Goal: Communication & Community: Ask a question

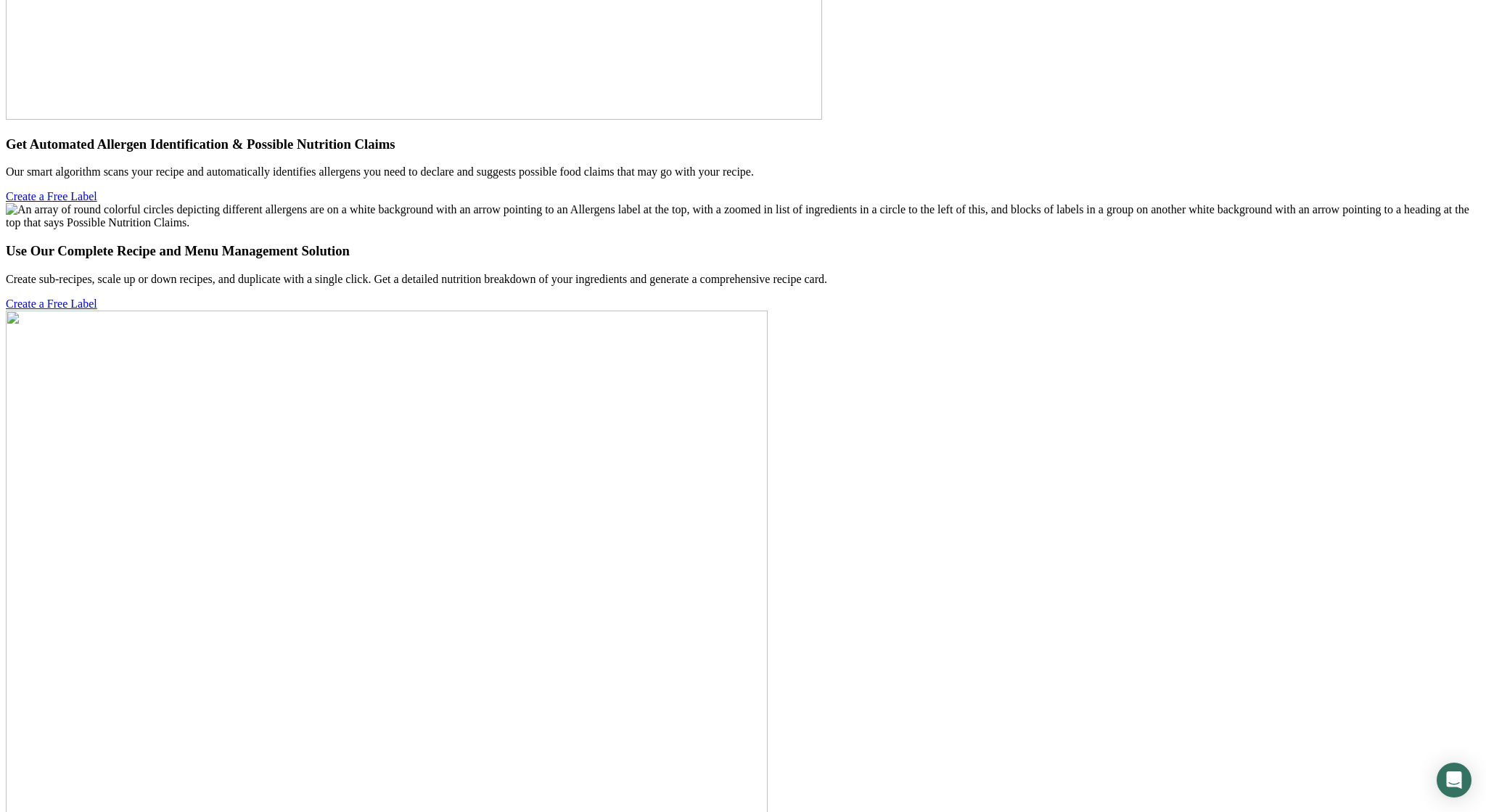
scroll to position [5820, 0]
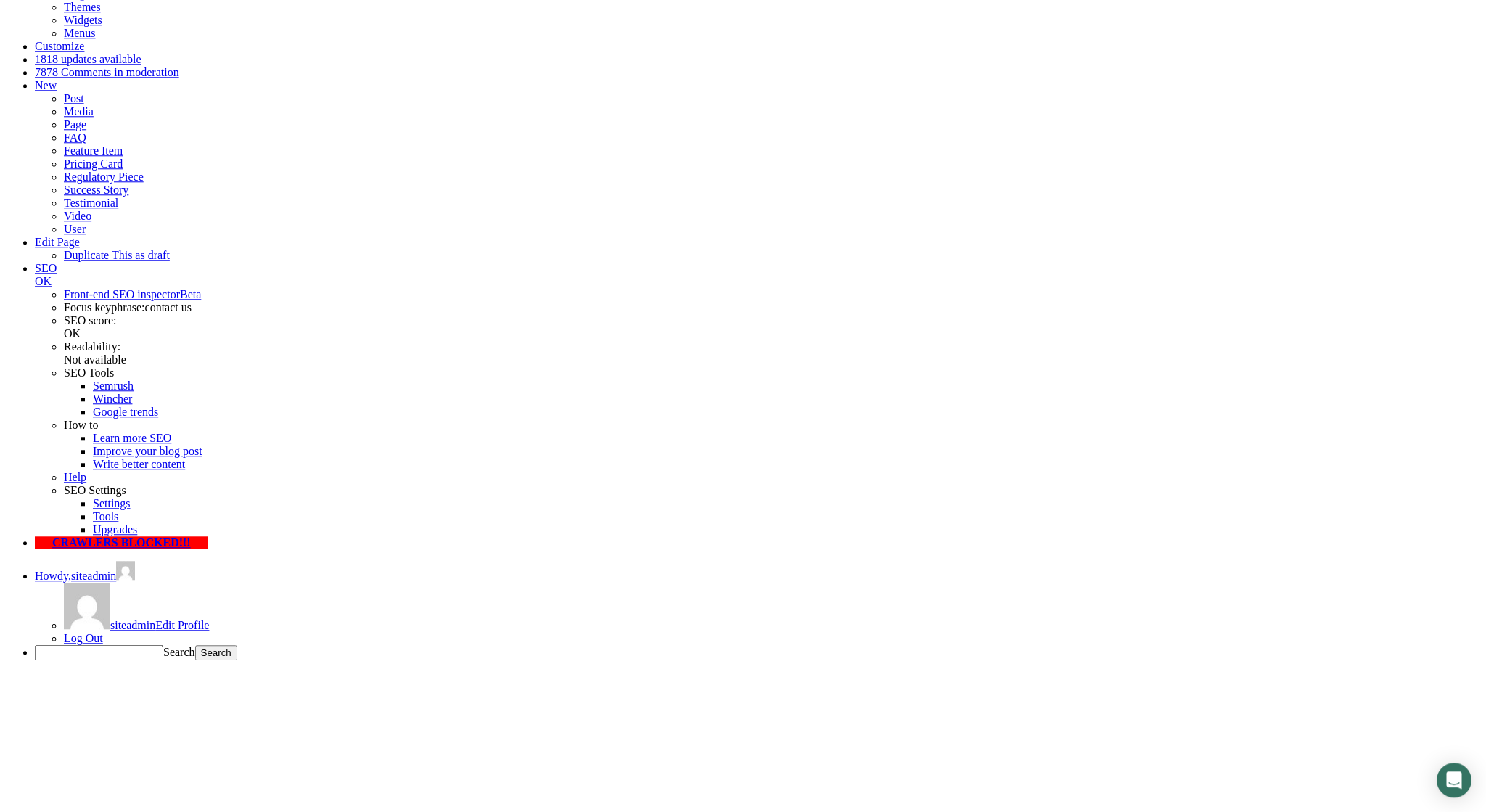
scroll to position [226, 0]
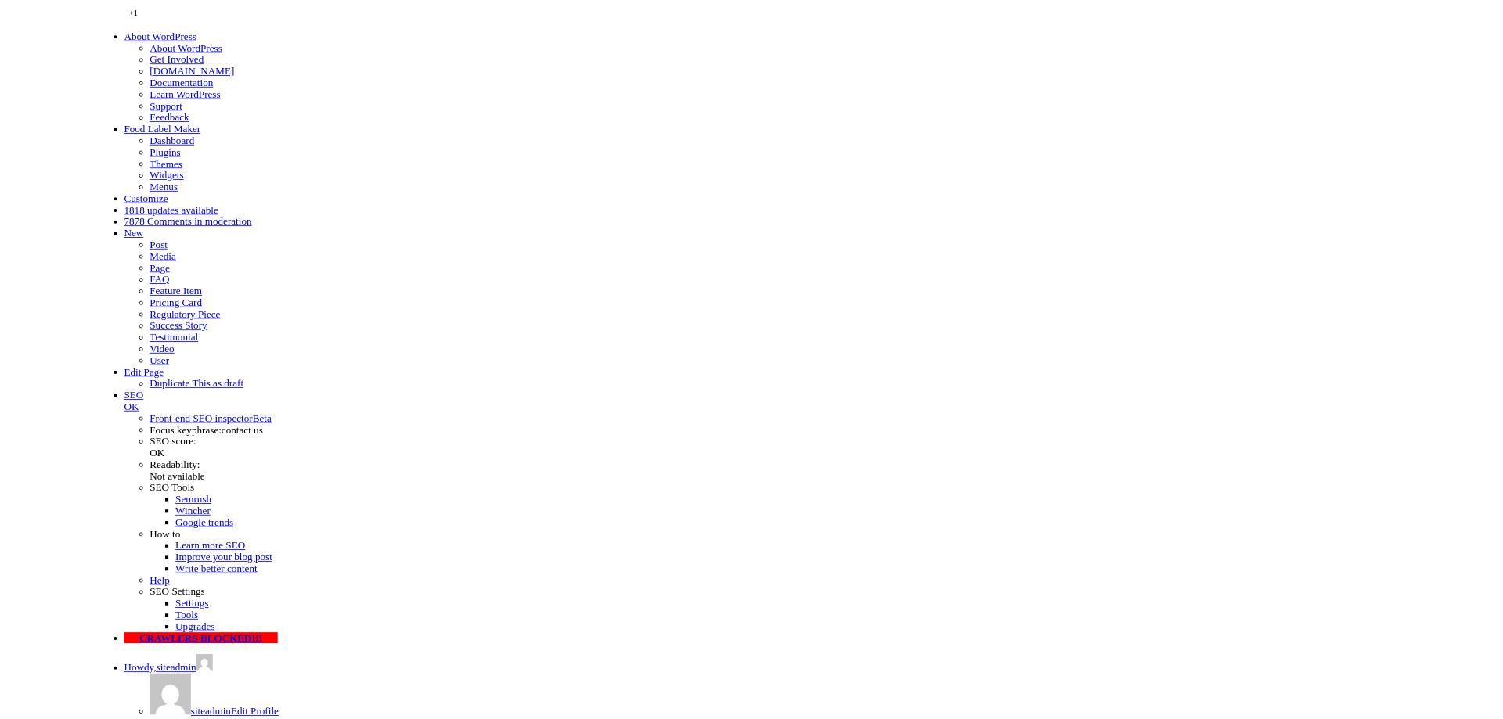
scroll to position [244, 0]
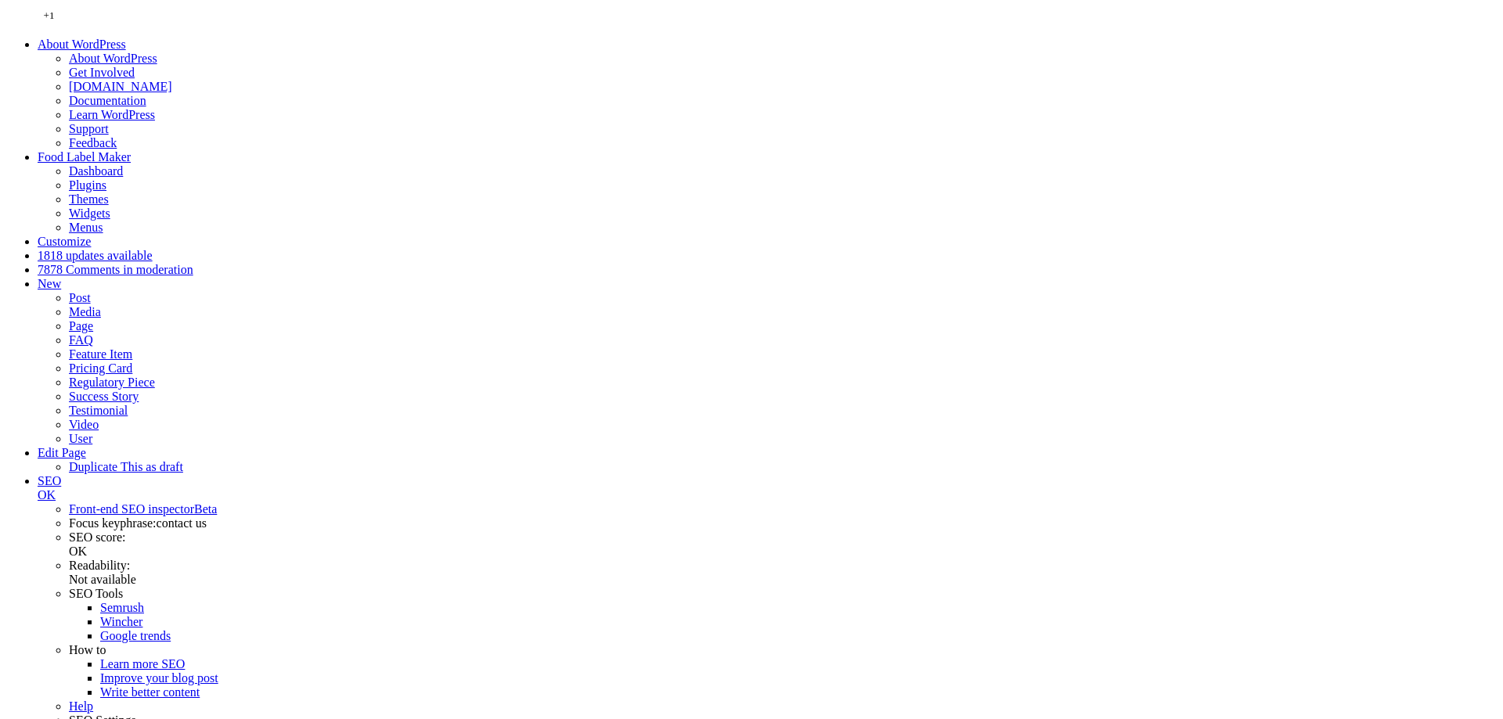
scroll to position [244, 0]
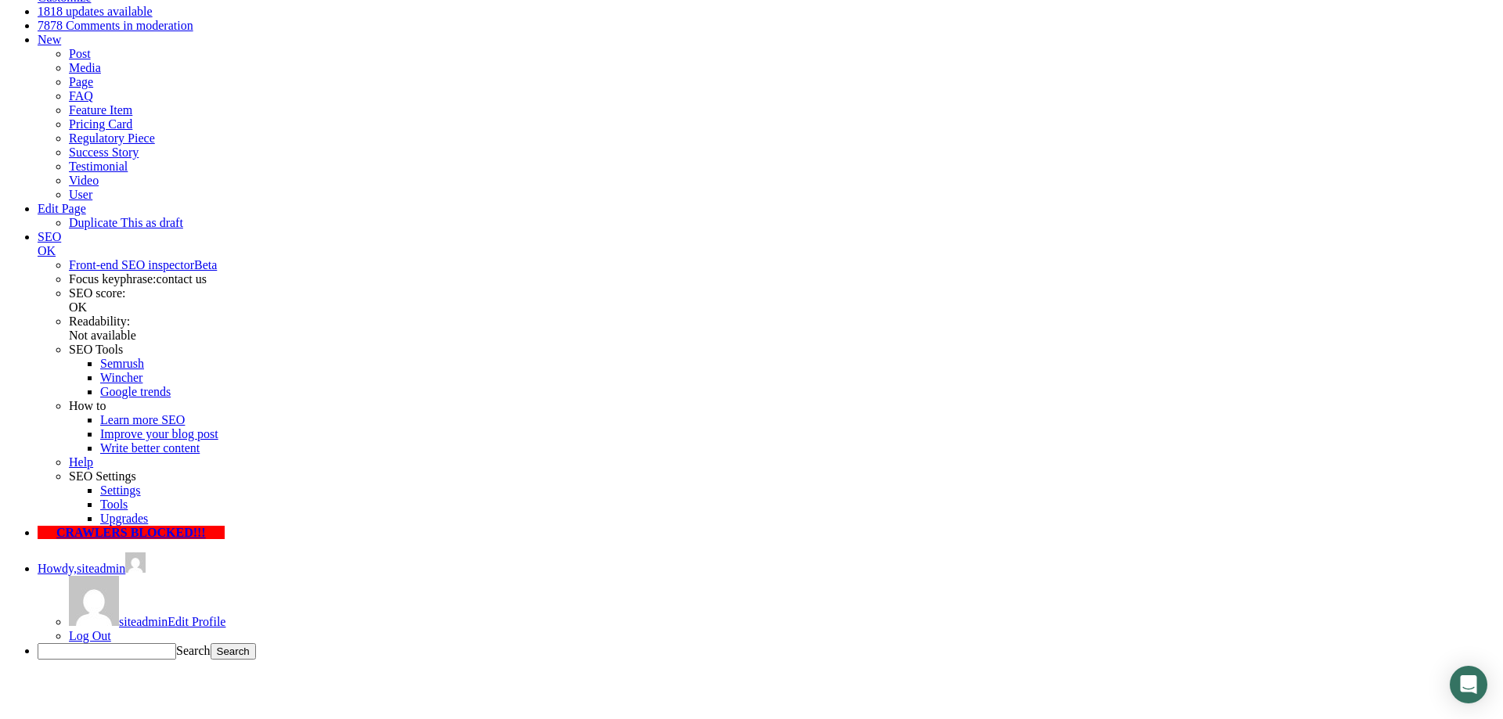
drag, startPoint x: 553, startPoint y: 283, endPoint x: 524, endPoint y: 299, distance: 32.6
type input "[PERSON_NAME]"
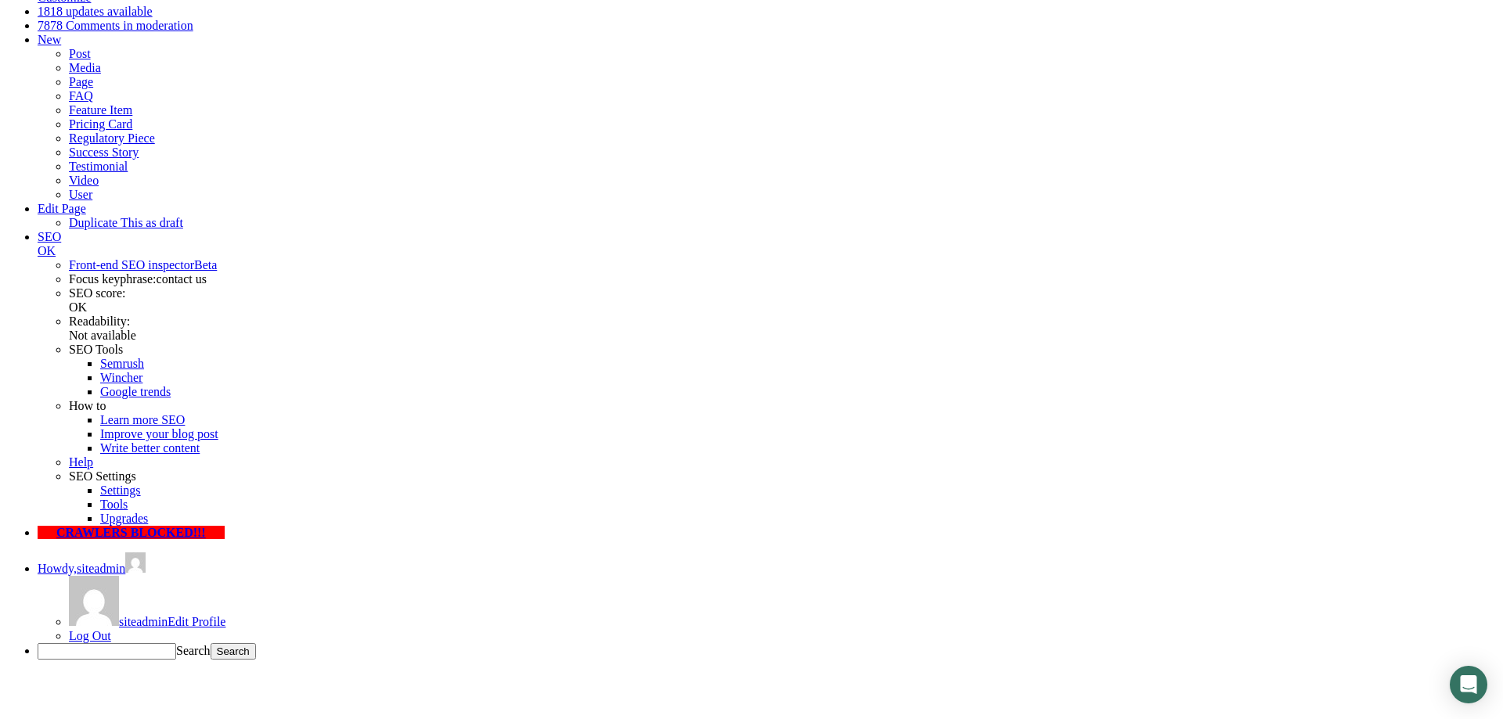
type input "Jevremovic"
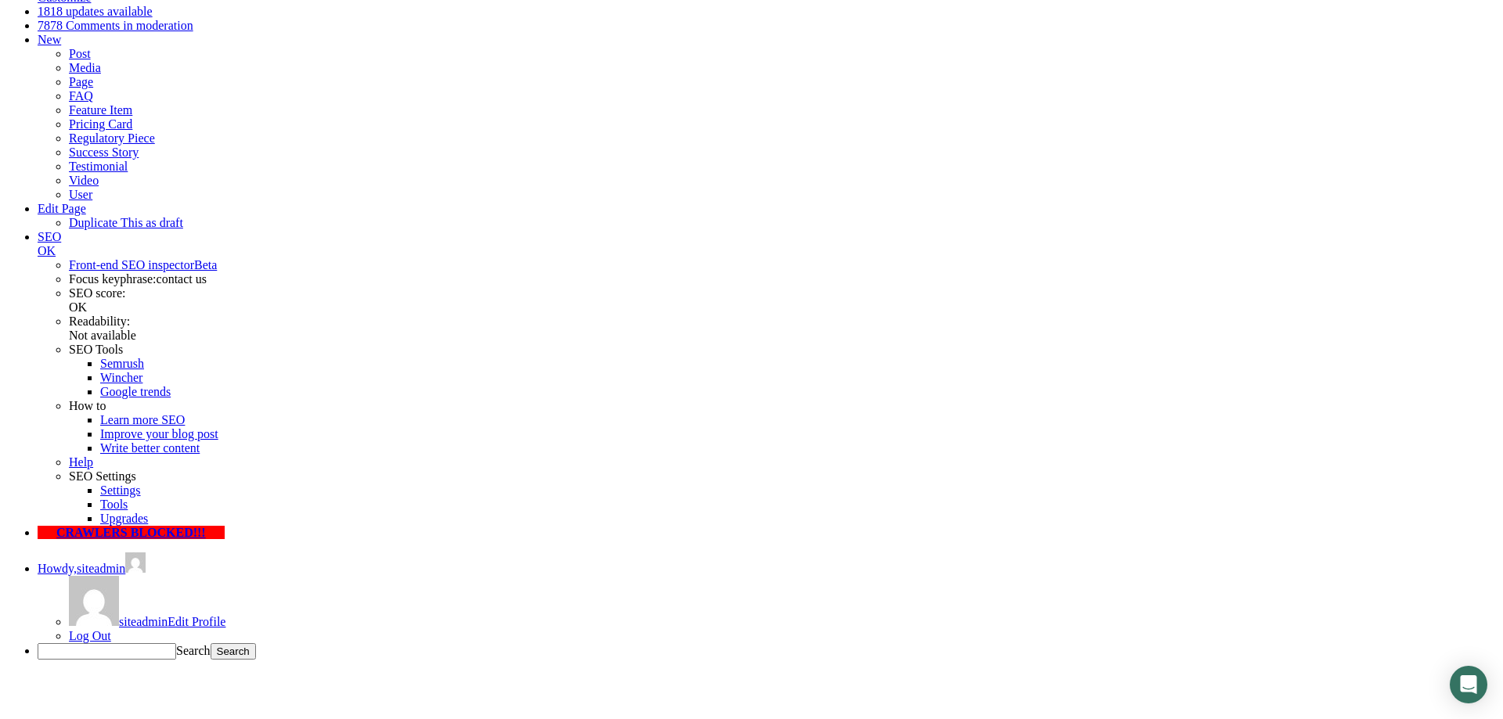
type input "ivan.jevremovic@symbiotica.rs"
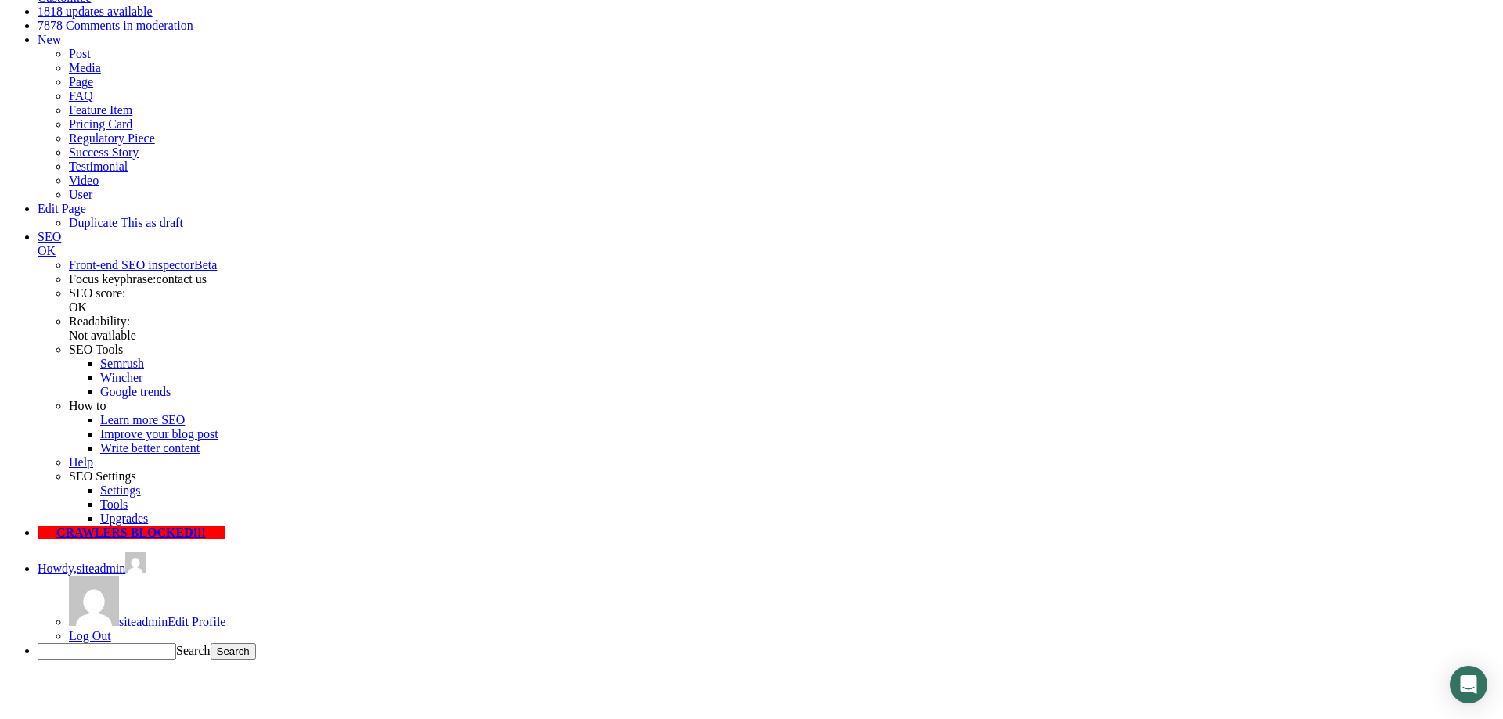
type input "2015550123"
paste input "2015550123"
type input "2015550123"
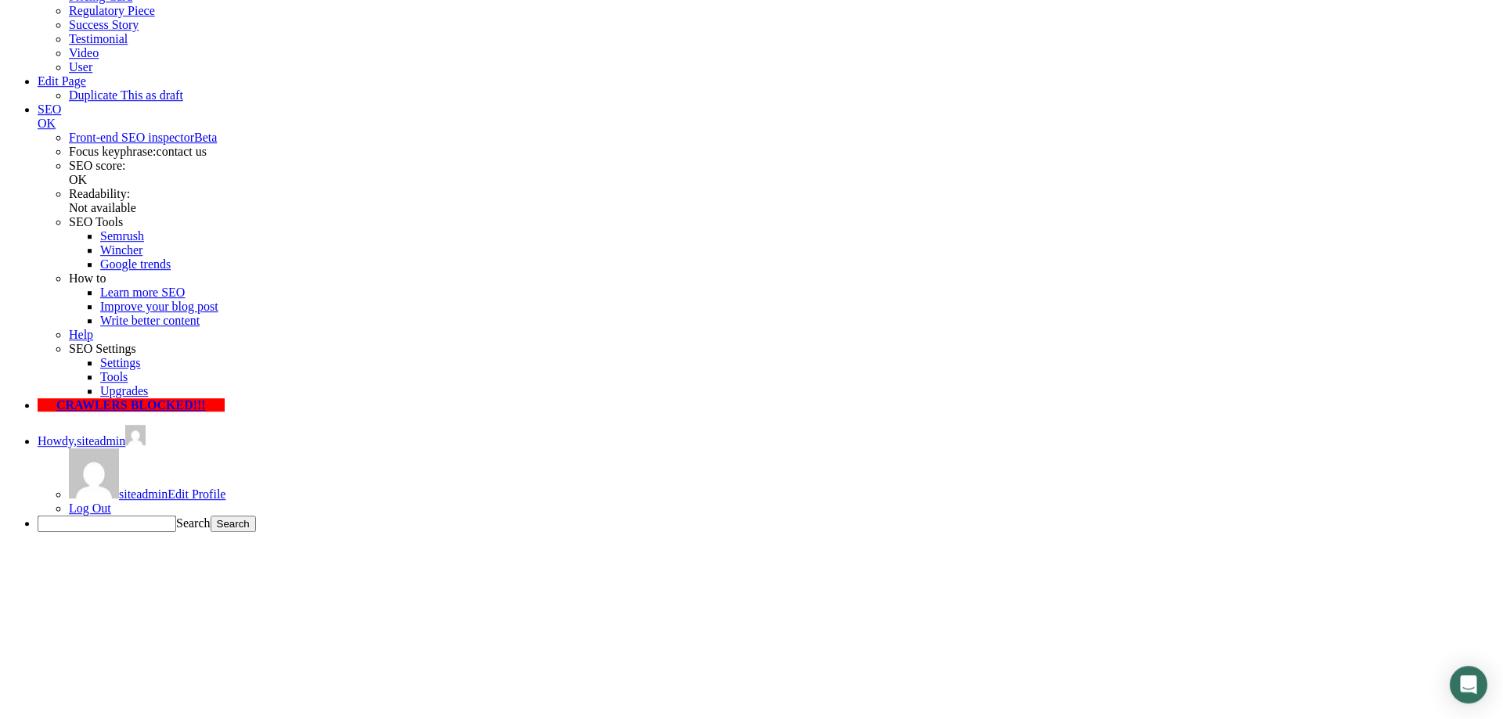
scroll to position [404, 0]
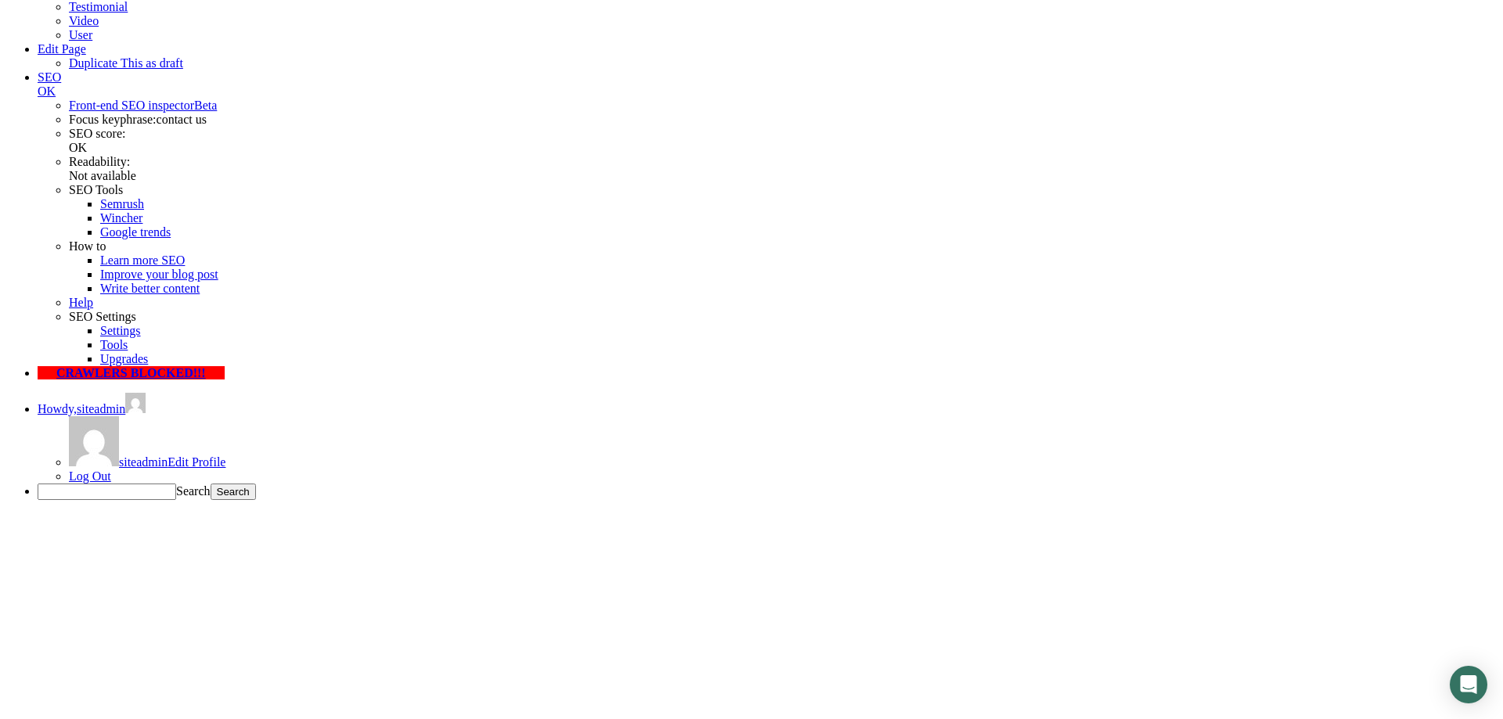
type textarea "This is a test"
checkbox input"] "true"
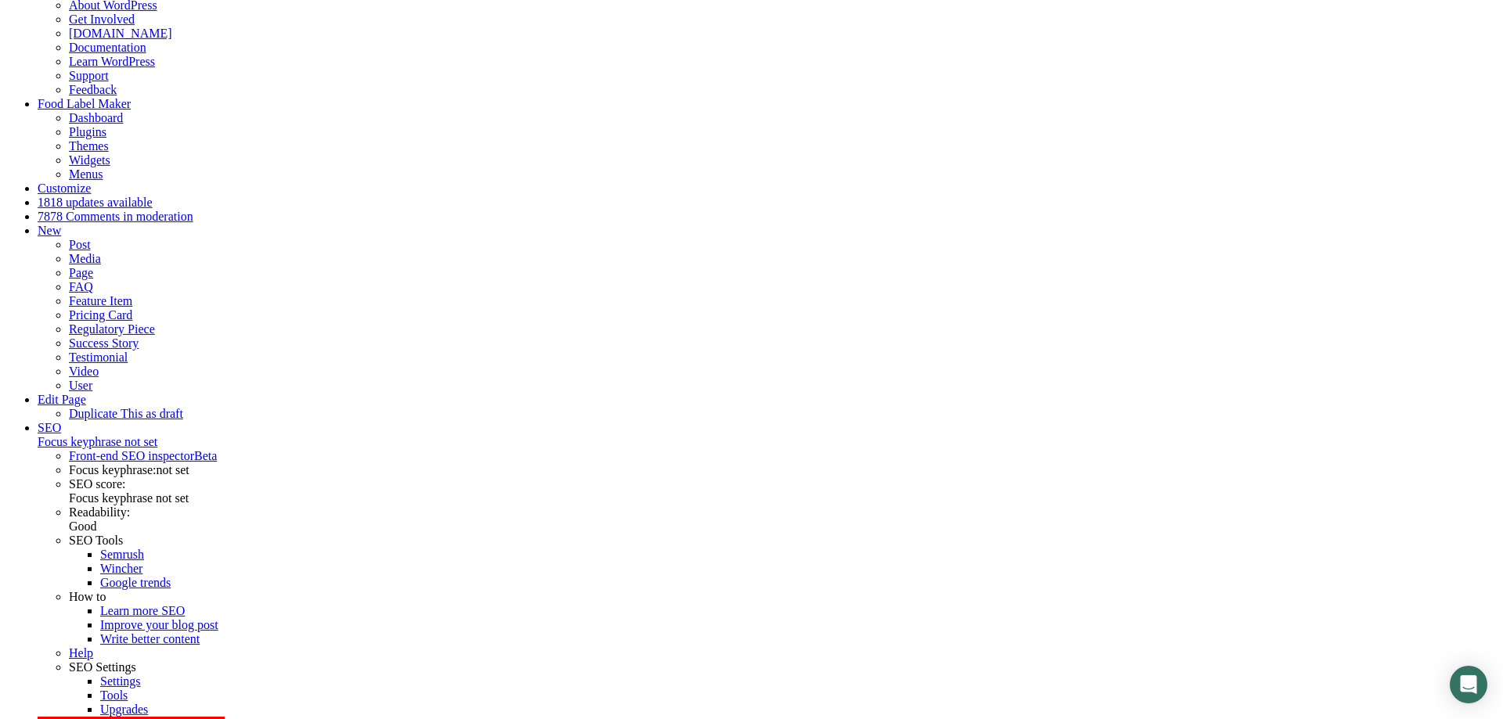
scroll to position [399, 0]
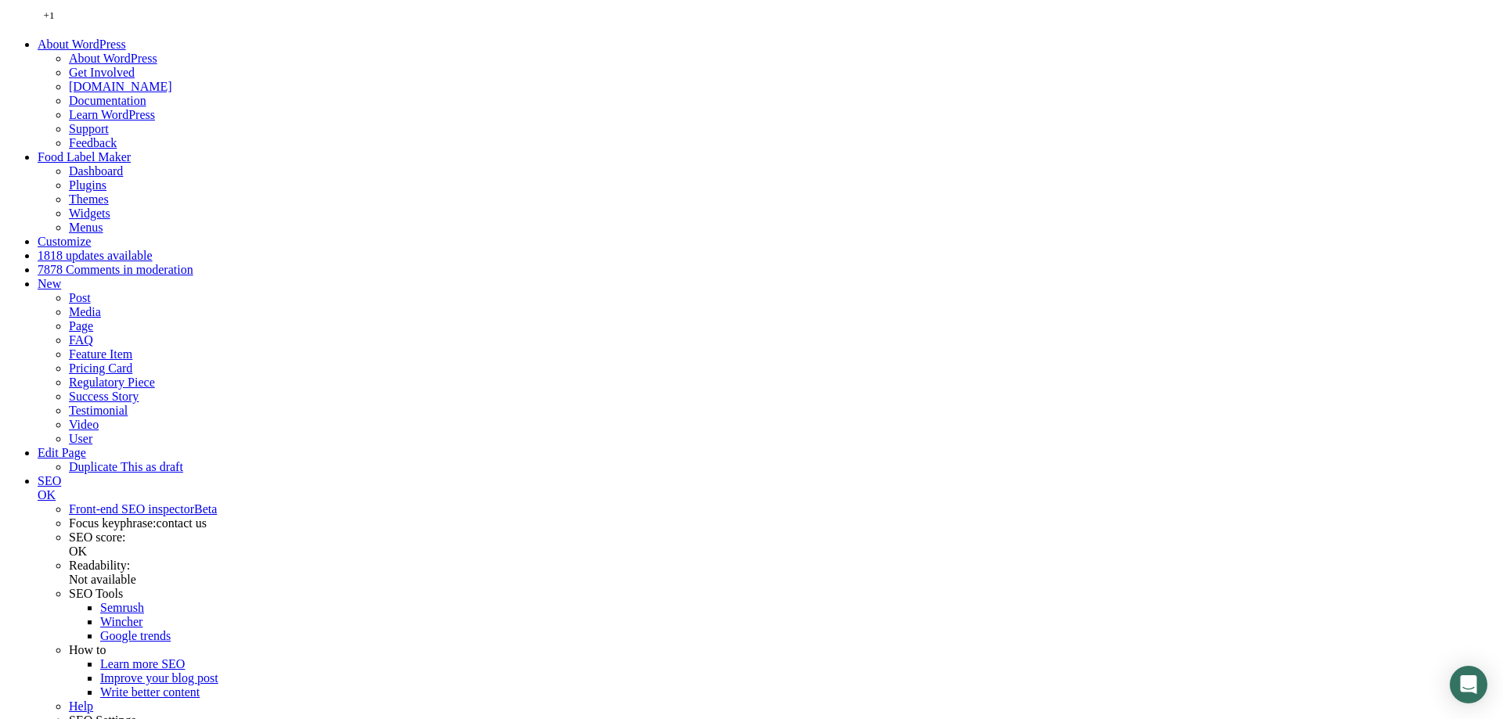
scroll to position [404, 0]
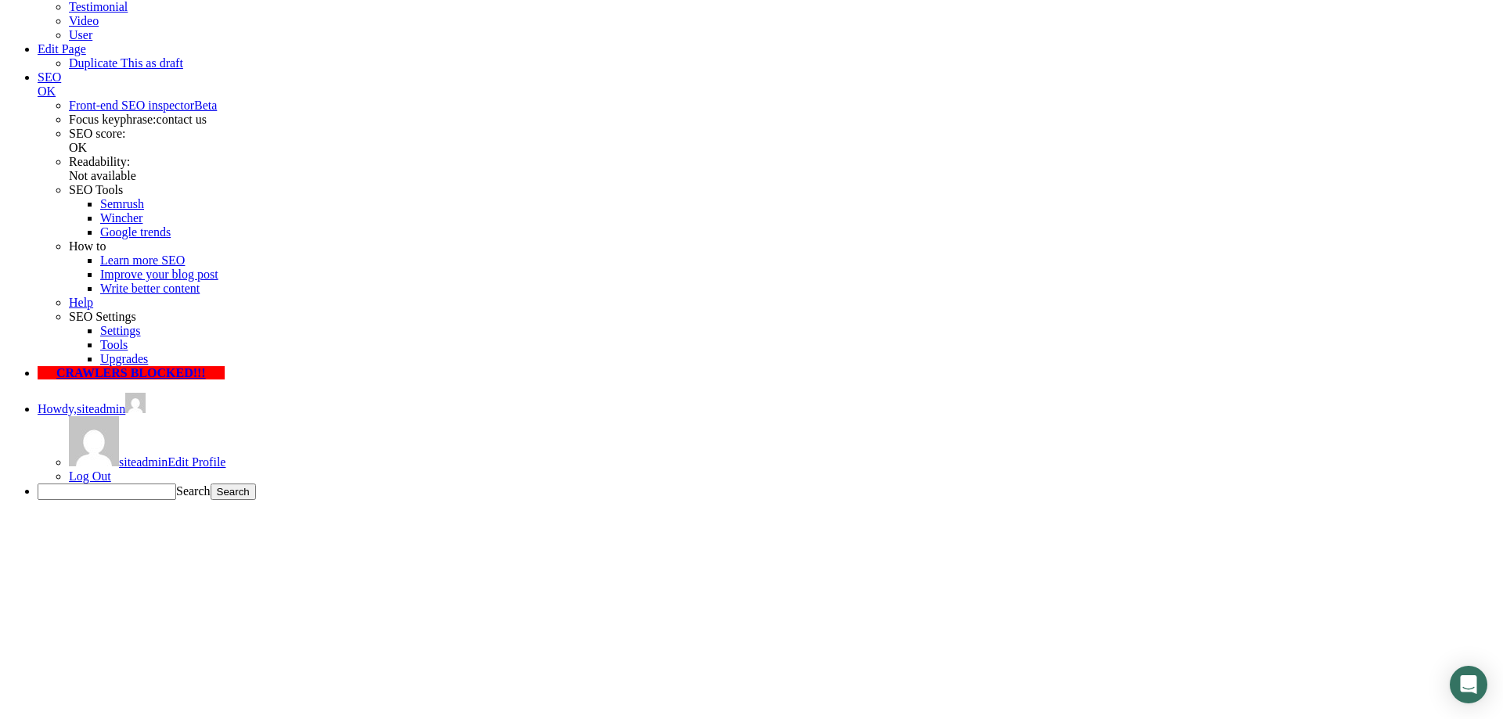
drag, startPoint x: 720, startPoint y: 584, endPoint x: 340, endPoint y: 586, distance: 380.4
copy span "I agree to receive other marketing communications from Food Label Maker"
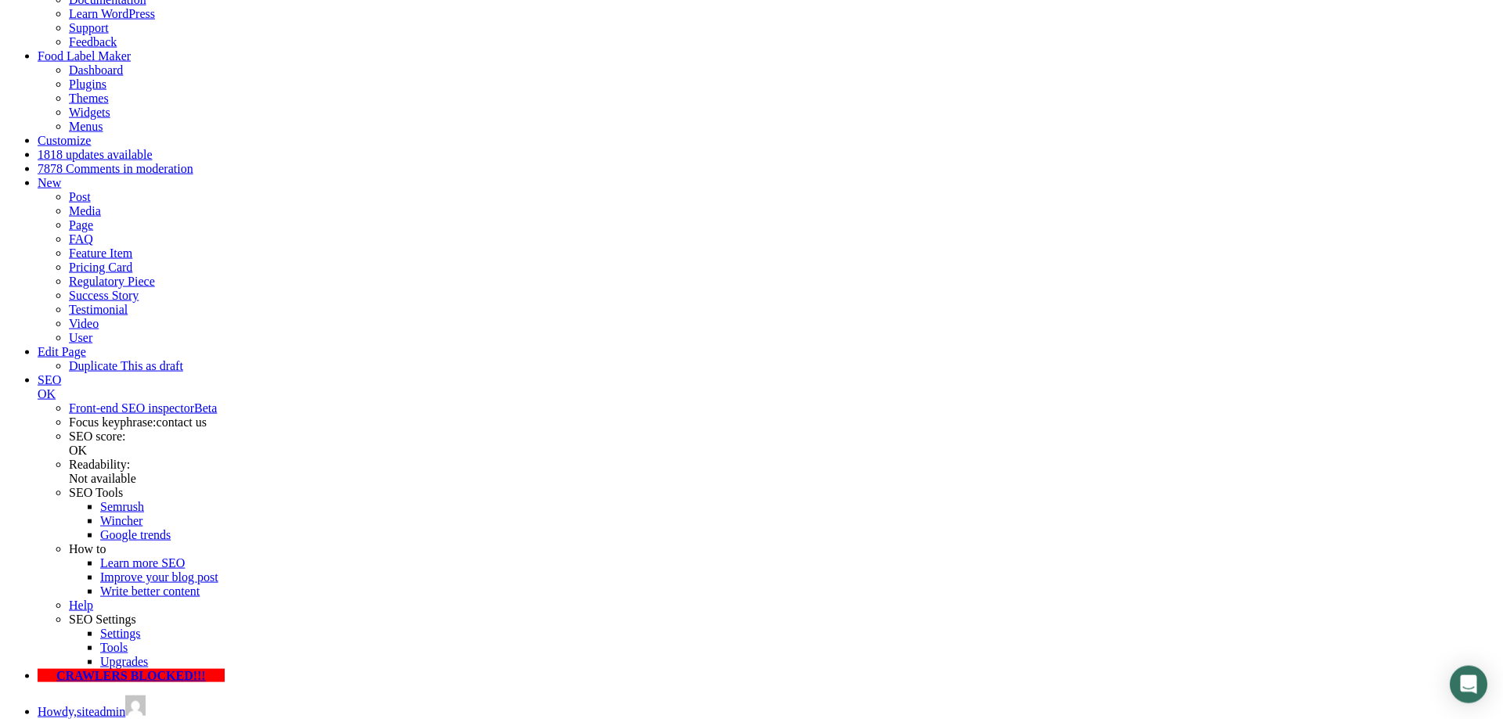
scroll to position [5, 0]
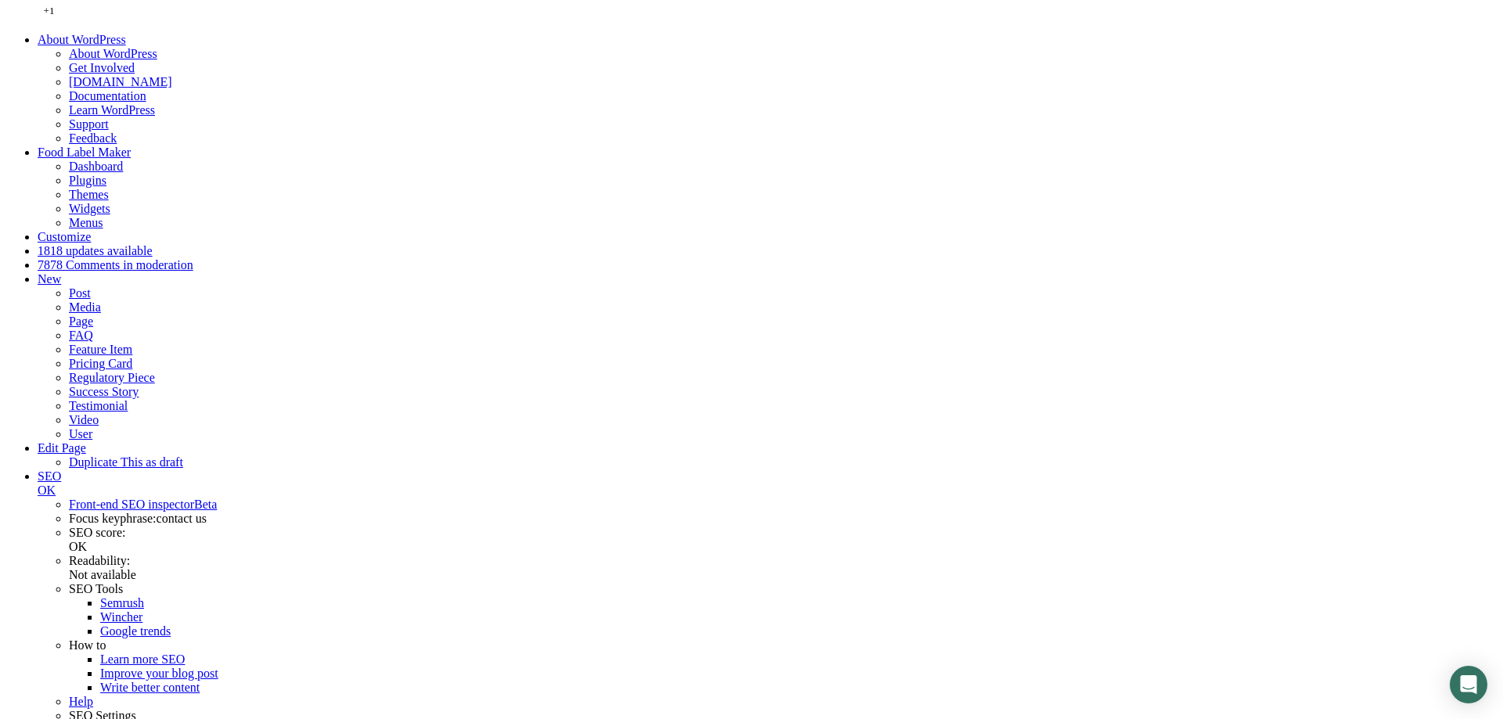
type input "Ivan"
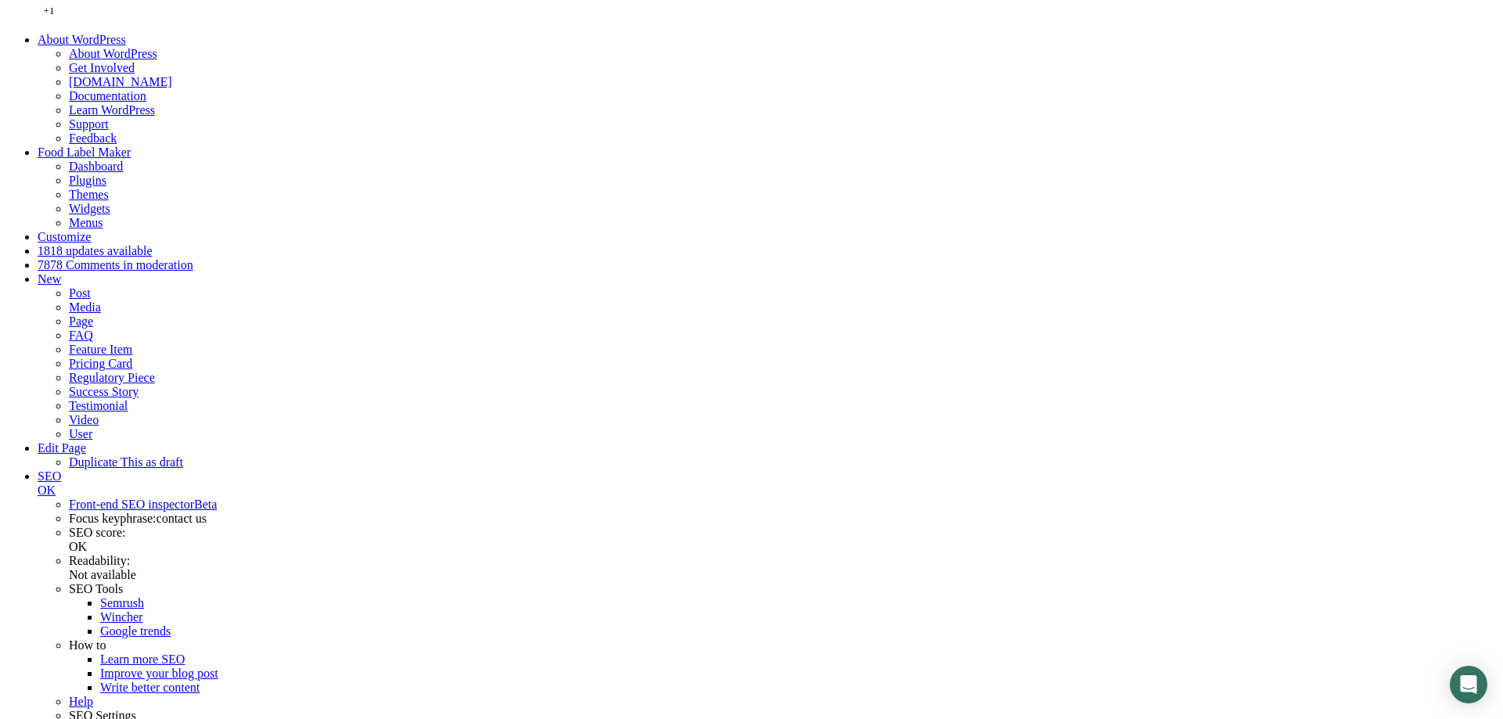
type input "Jevremovic"
type input "[PERSON_NAME][EMAIL_ADDRESS][PERSON_NAME][DOMAIN_NAME]"
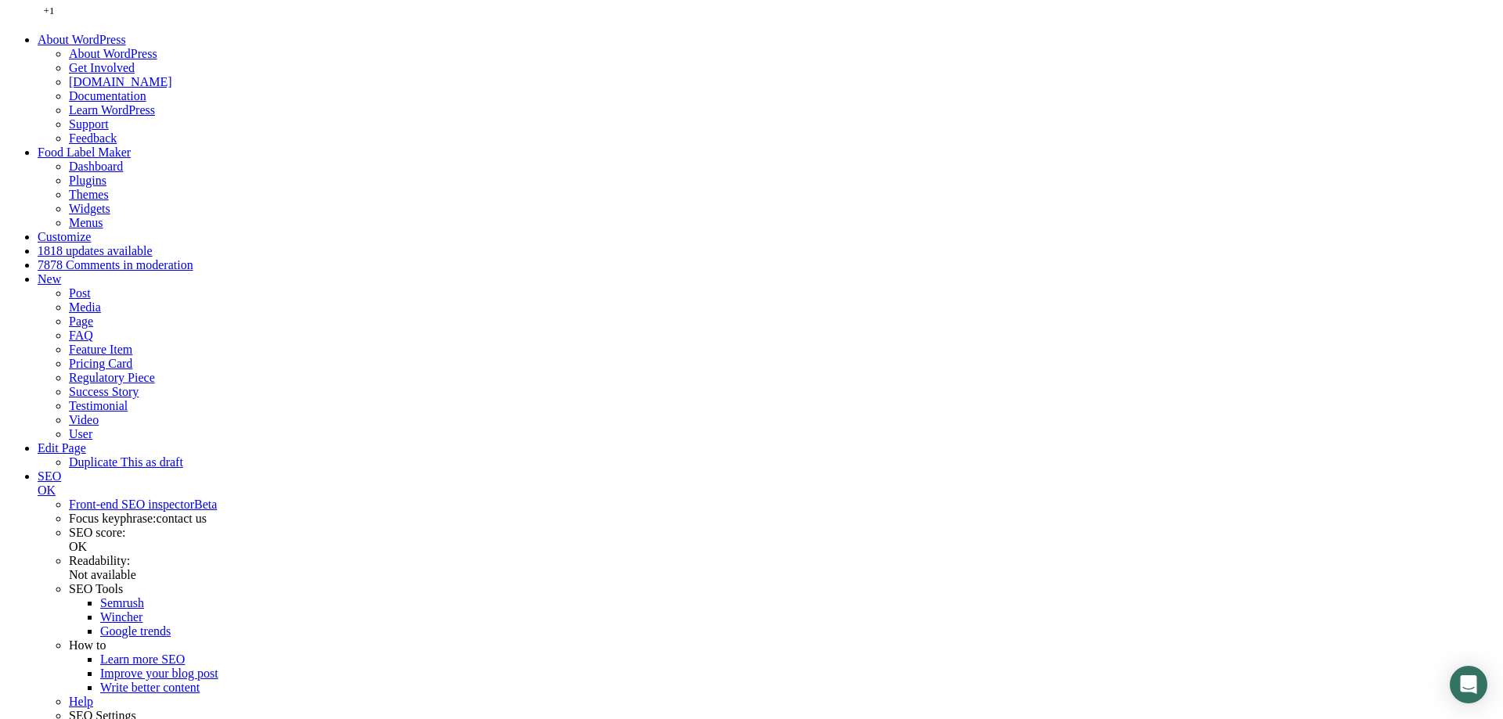
scroll to position [404, 0]
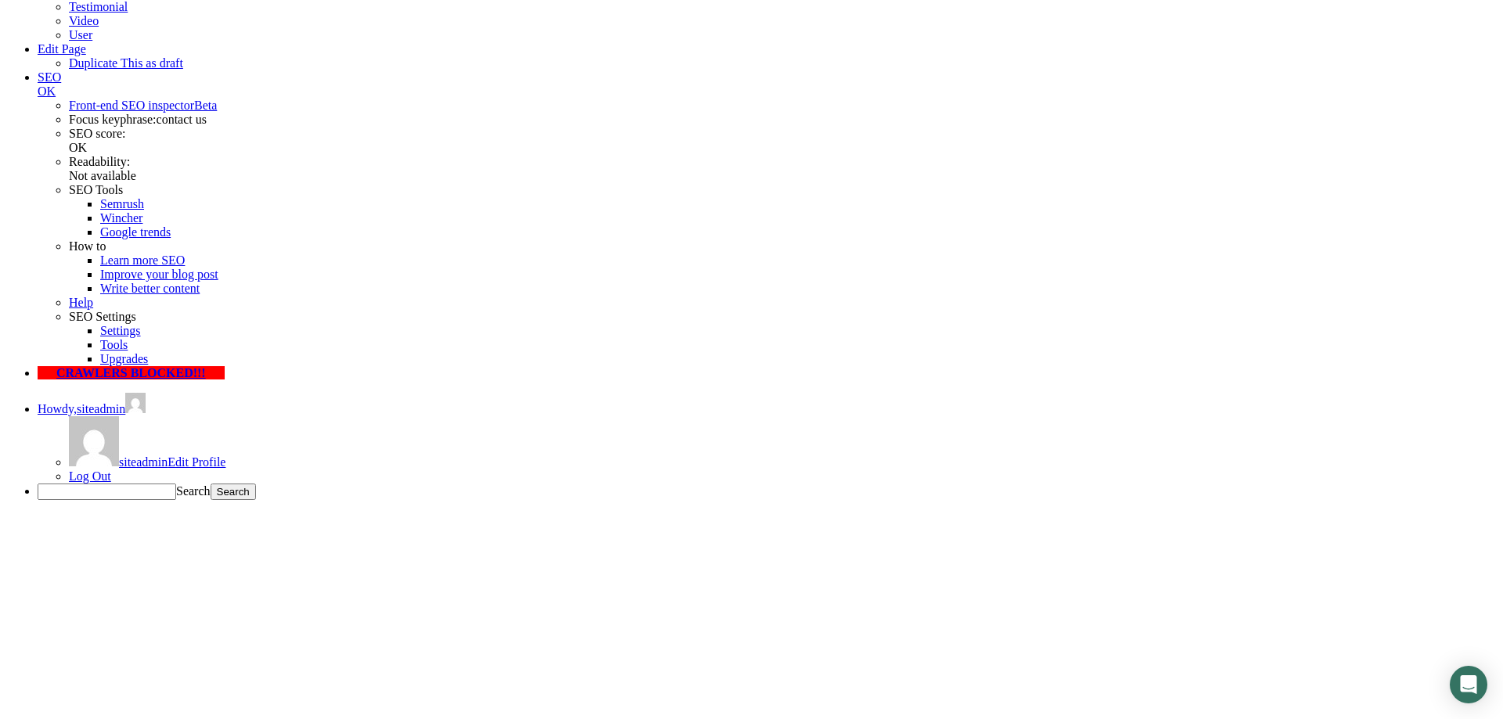
type input "201 555 0123"
type textarea "This is a test message"
checkbox input"] "true"
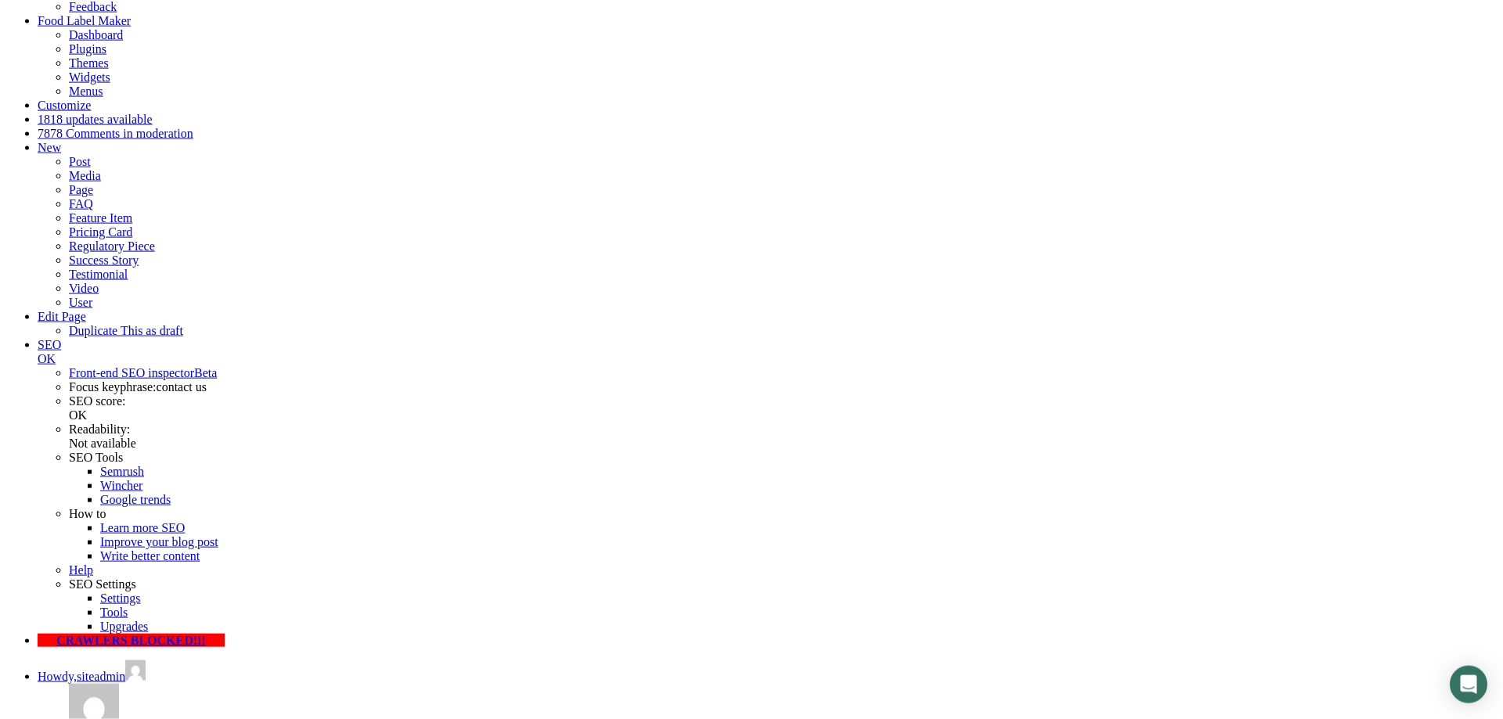
scroll to position [85, 0]
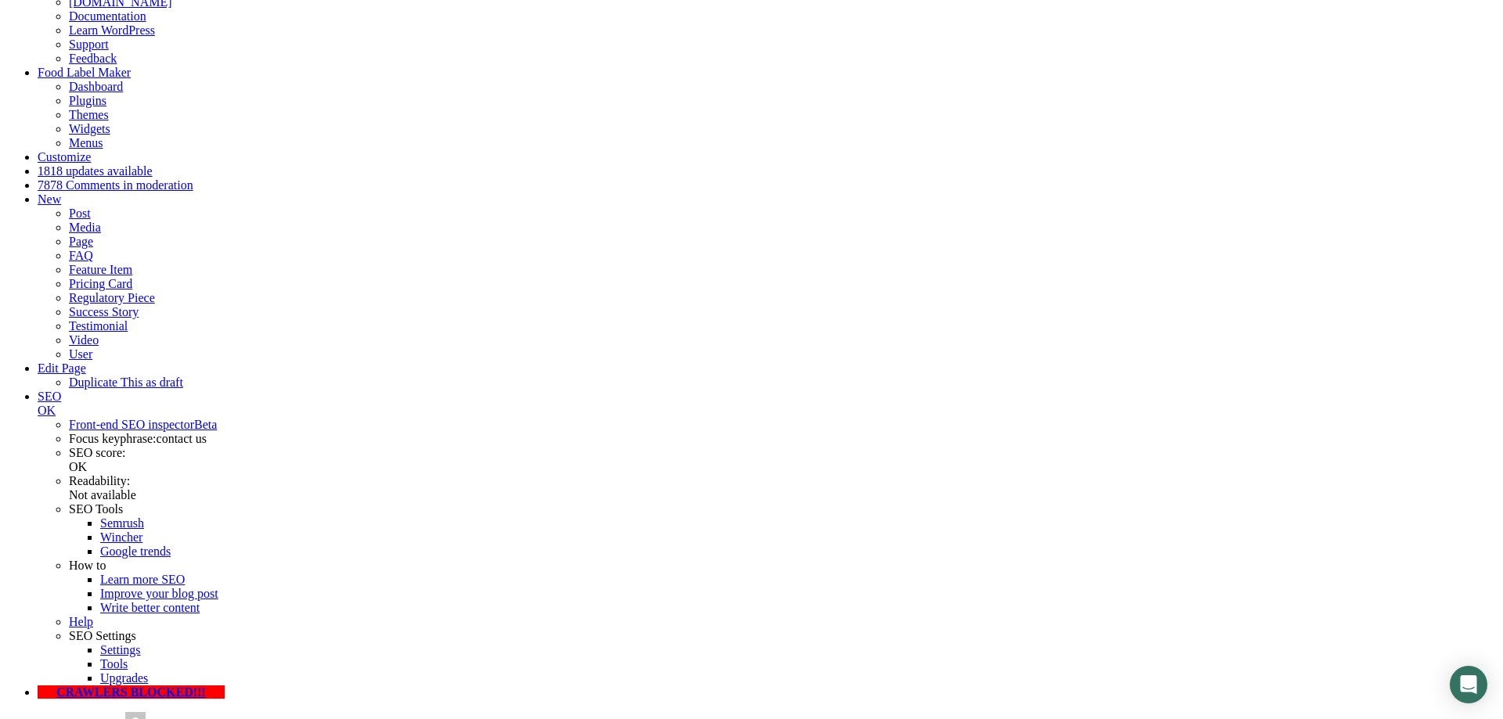
drag, startPoint x: 476, startPoint y: 467, endPoint x: 470, endPoint y: 474, distance: 8.9
type input "[PERSON_NAME]"
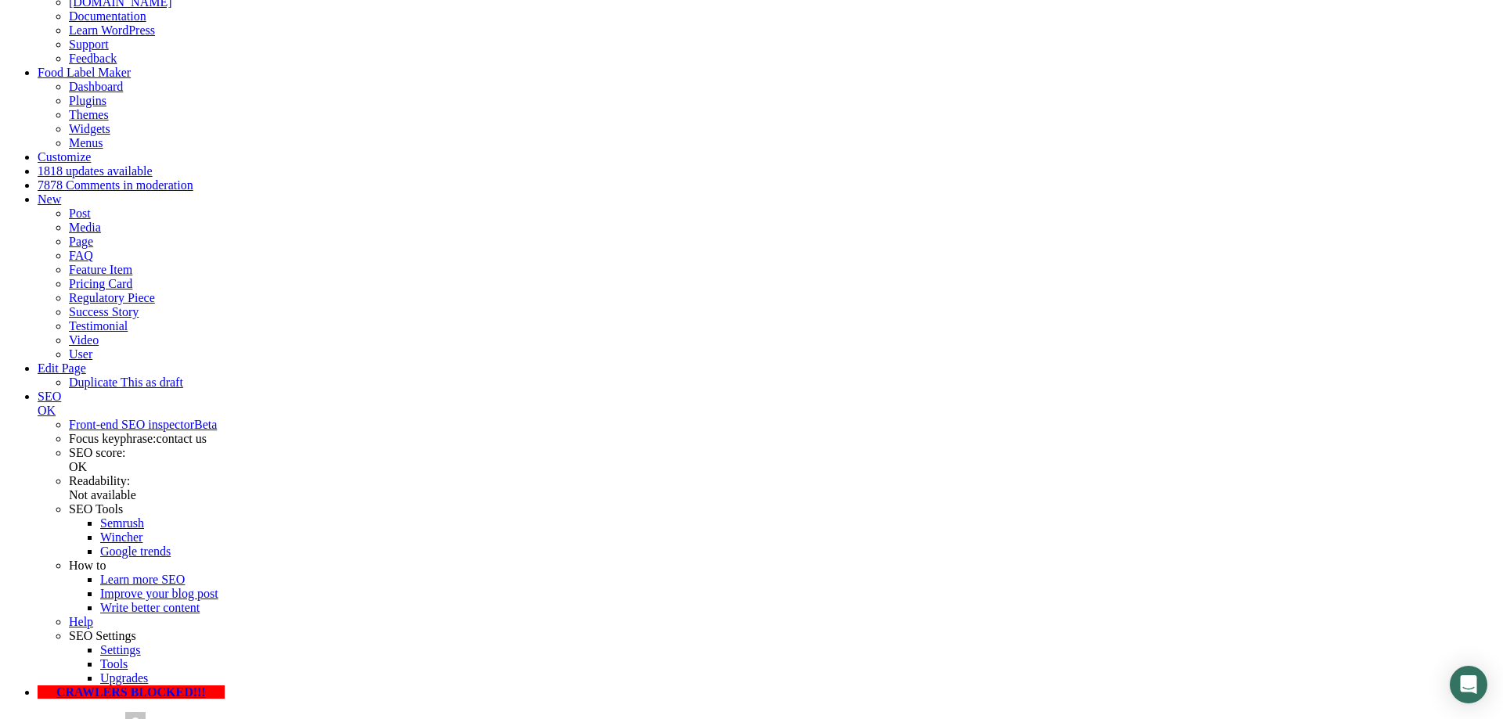
type input "Jevremovic"
type input "[PERSON_NAME][EMAIL_ADDRESS][PERSON_NAME][DOMAIN_NAME]"
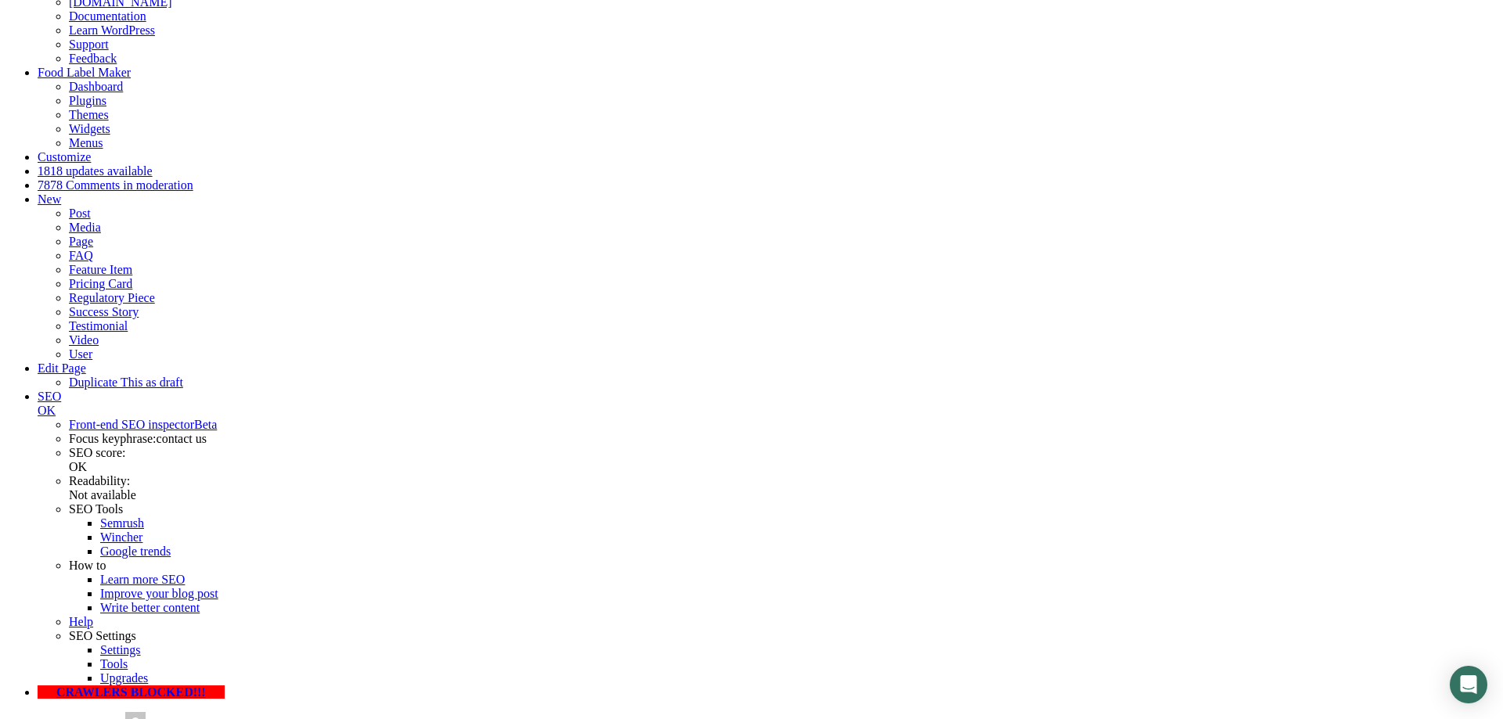
type input "201 555 0123"
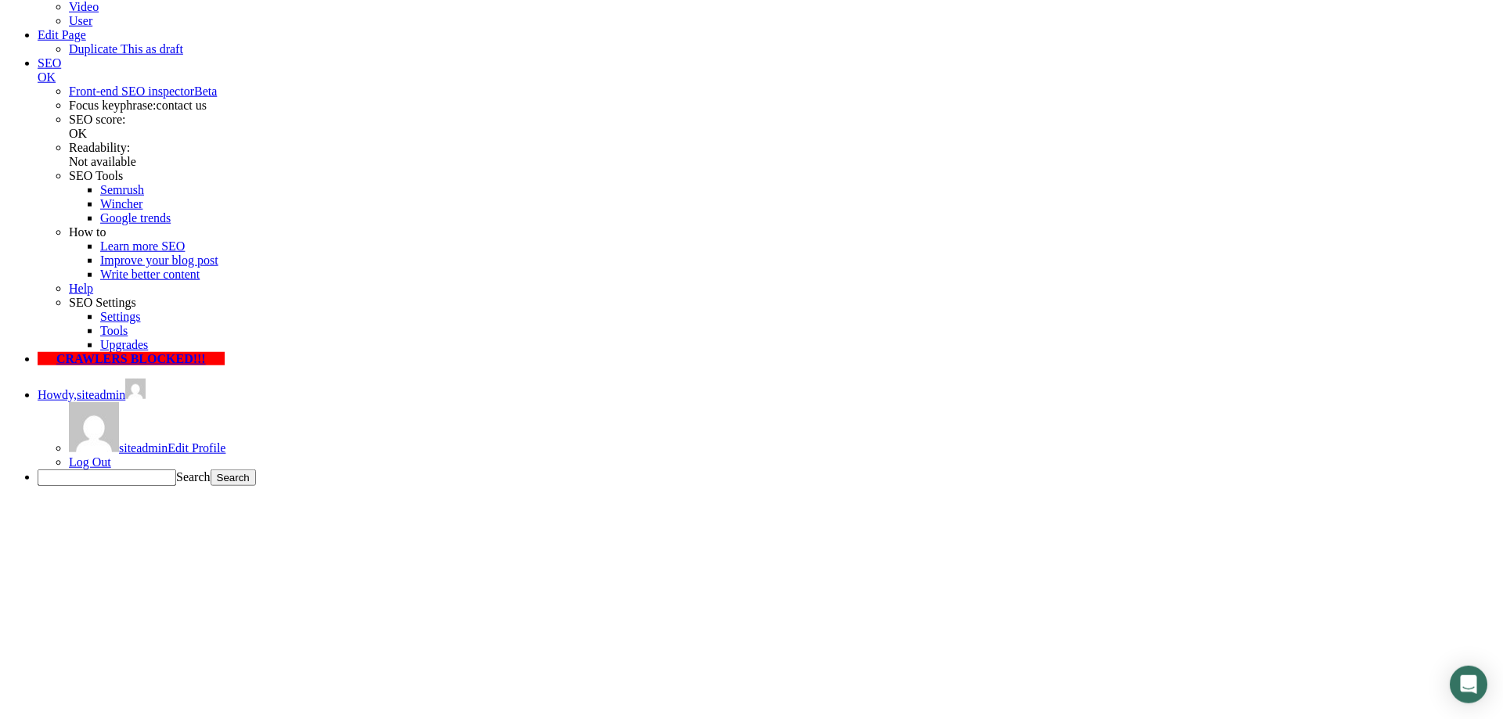
scroll to position [643, 0]
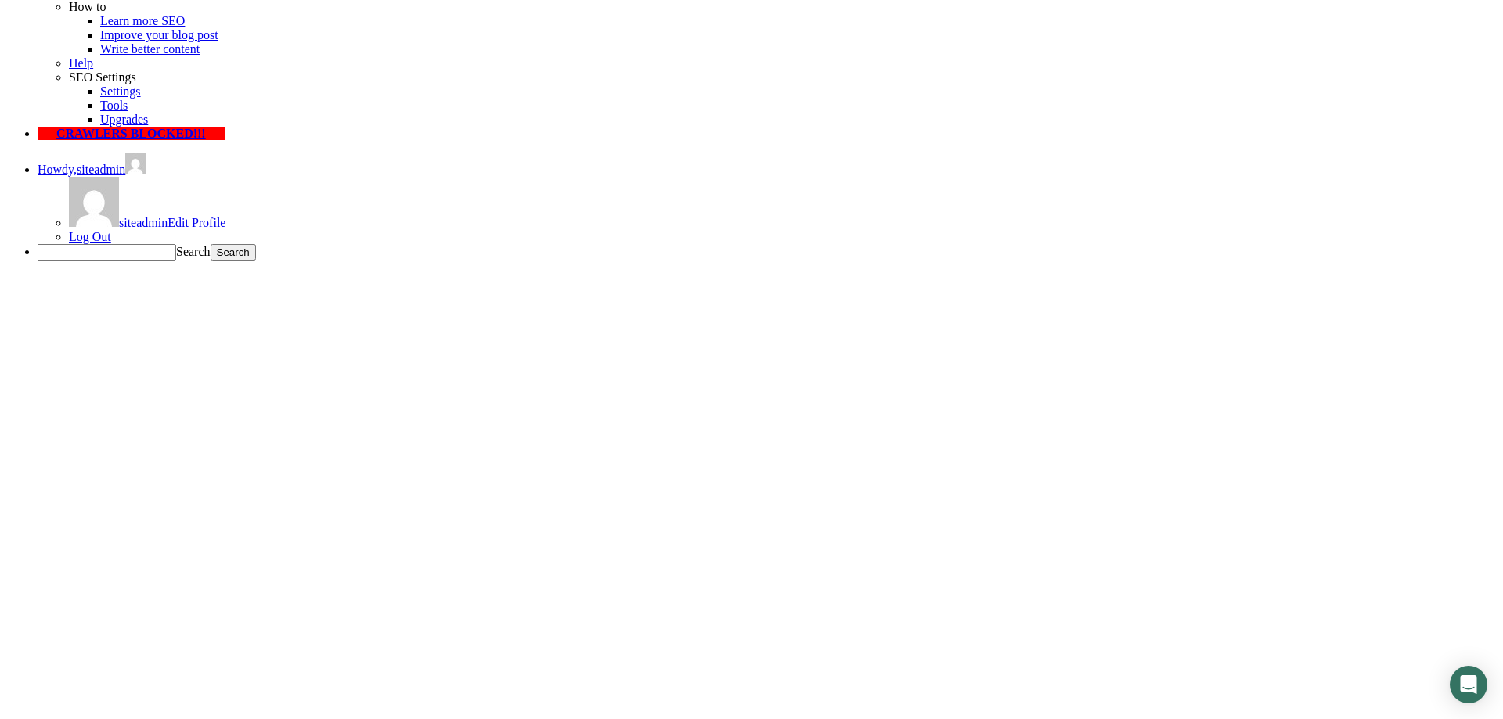
type textarea "Test"
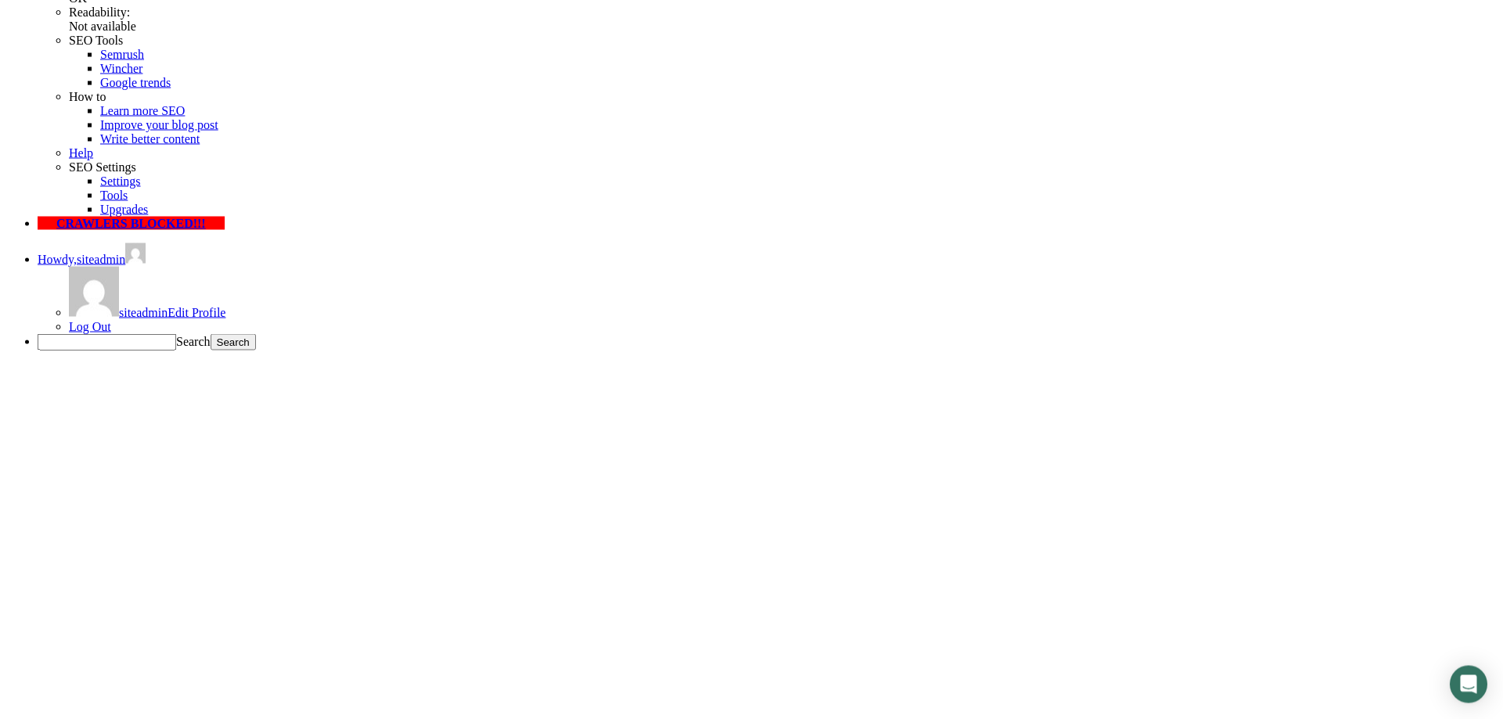
scroll to position [164, 0]
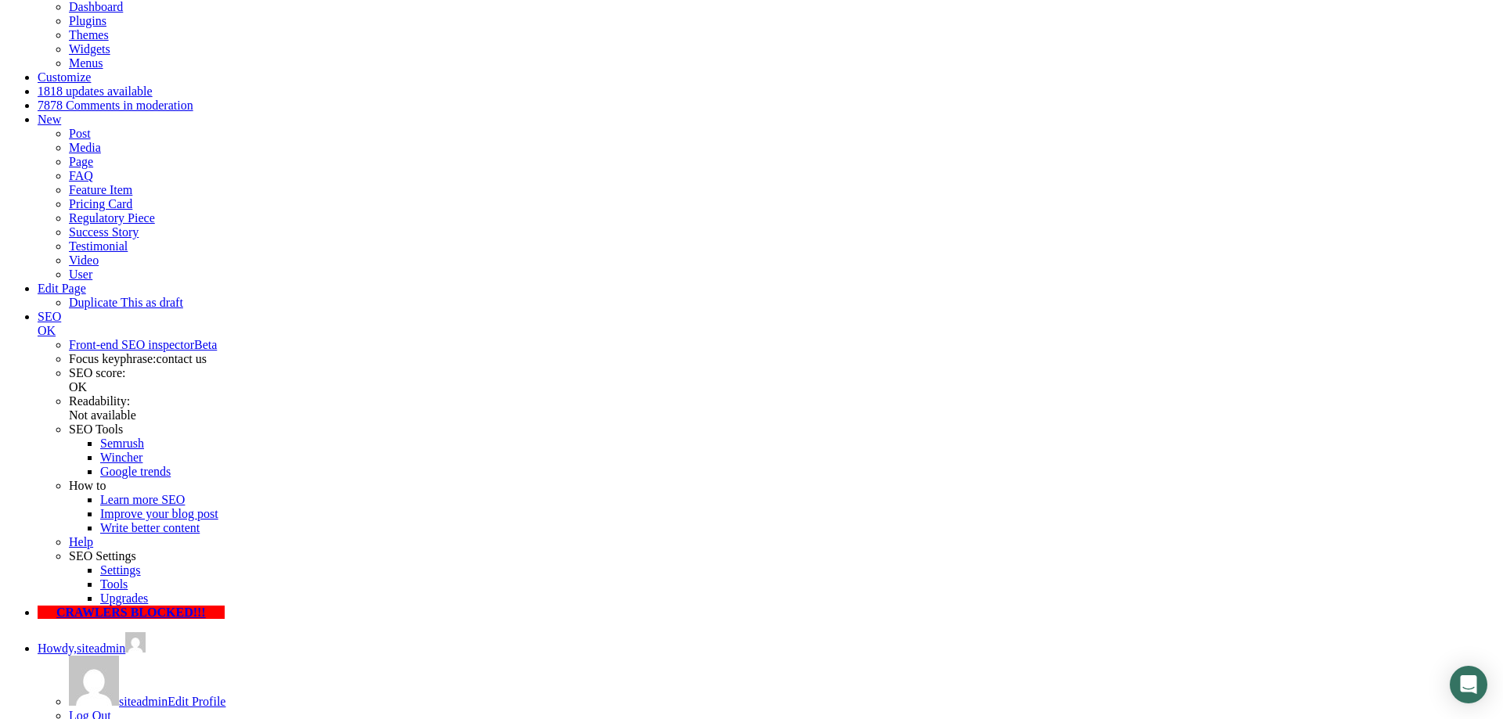
drag, startPoint x: 466, startPoint y: 377, endPoint x: 454, endPoint y: 393, distance: 19.6
type input "Ivan"
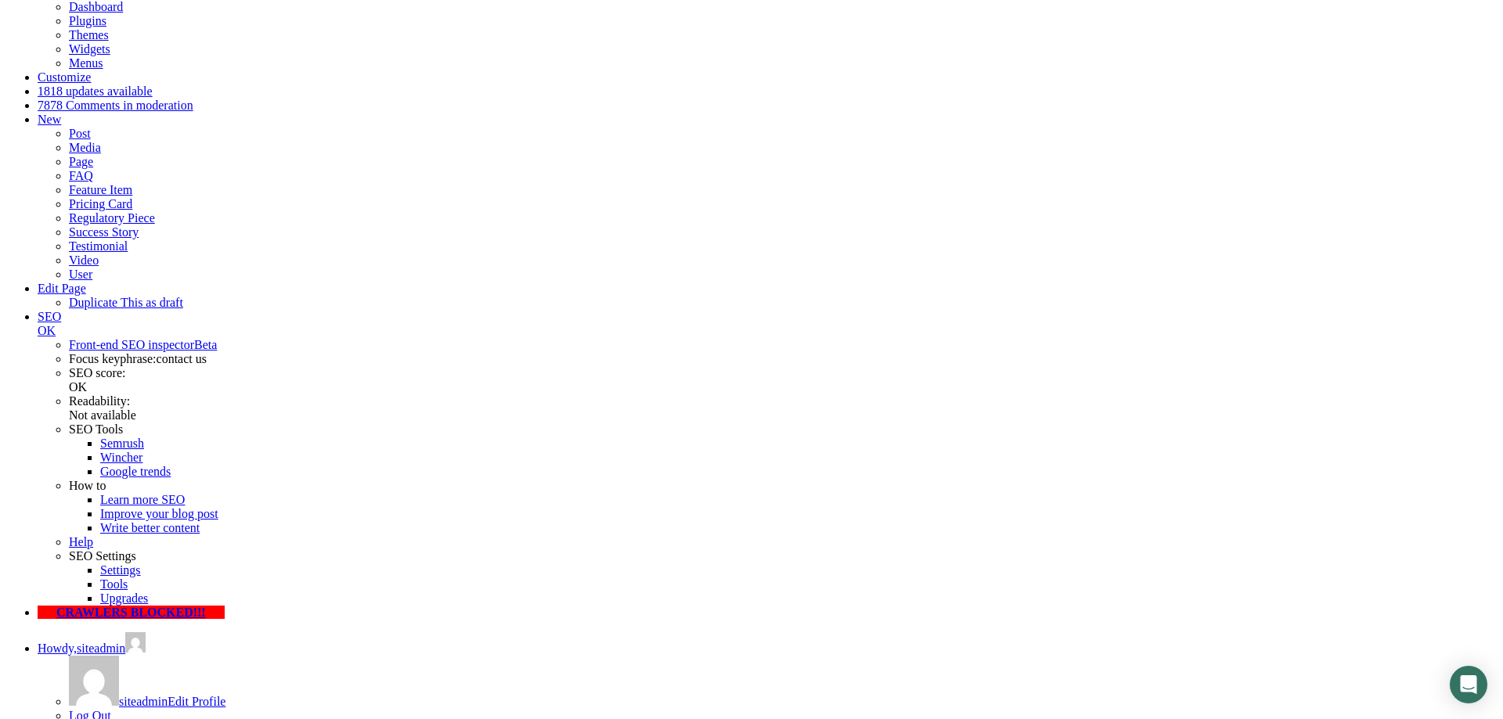
type input "Jevremovic"
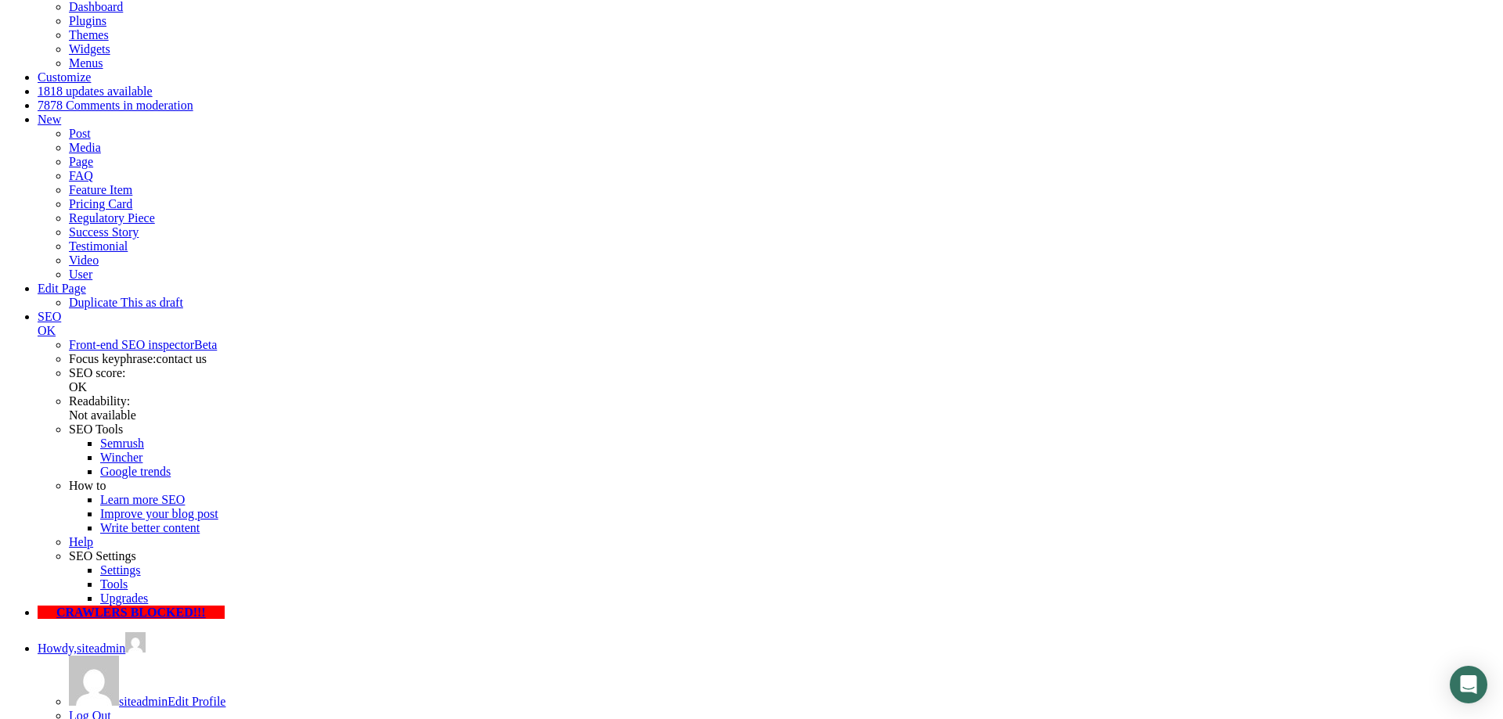
type input "ivan.jevremovic@symbiotica.rs"
drag, startPoint x: 933, startPoint y: 489, endPoint x: 934, endPoint y: 476, distance: 13.3
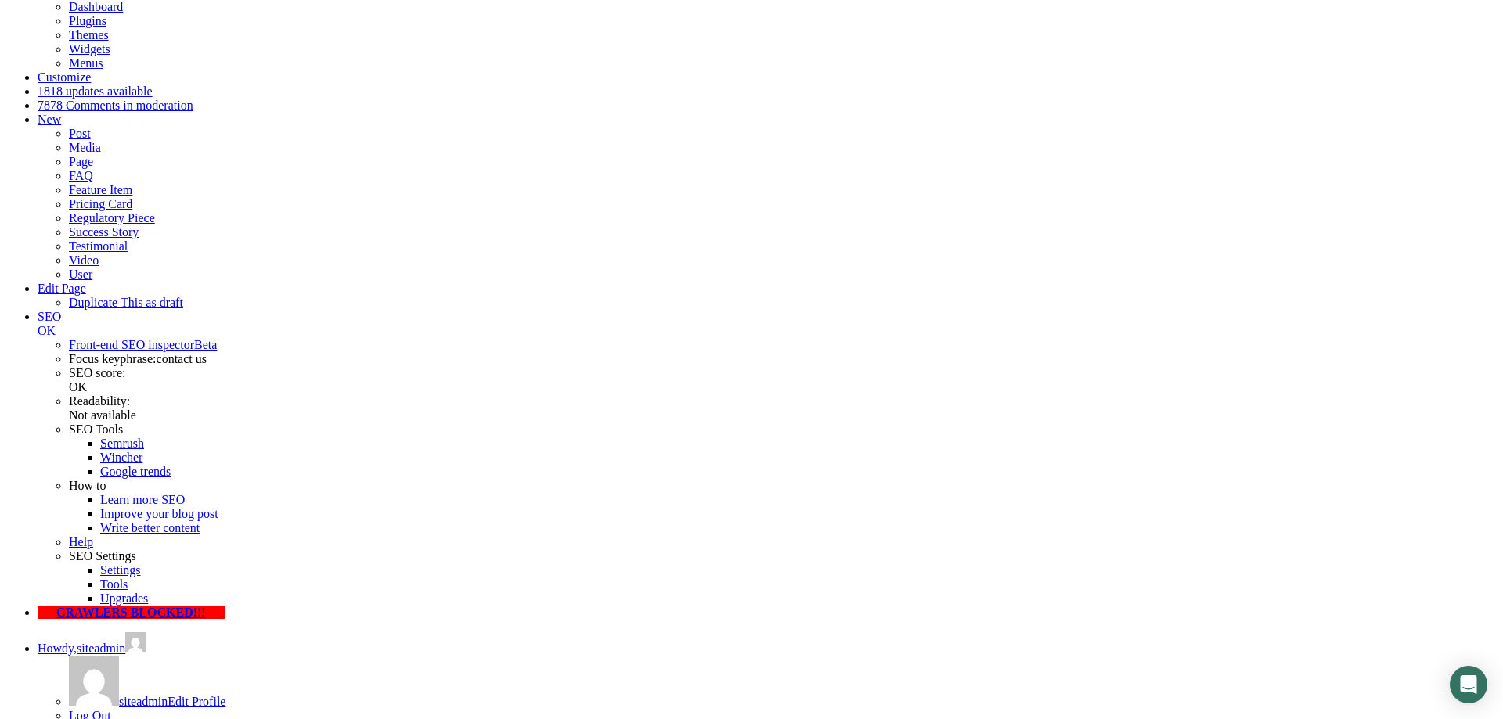
type input "201 555 0123"
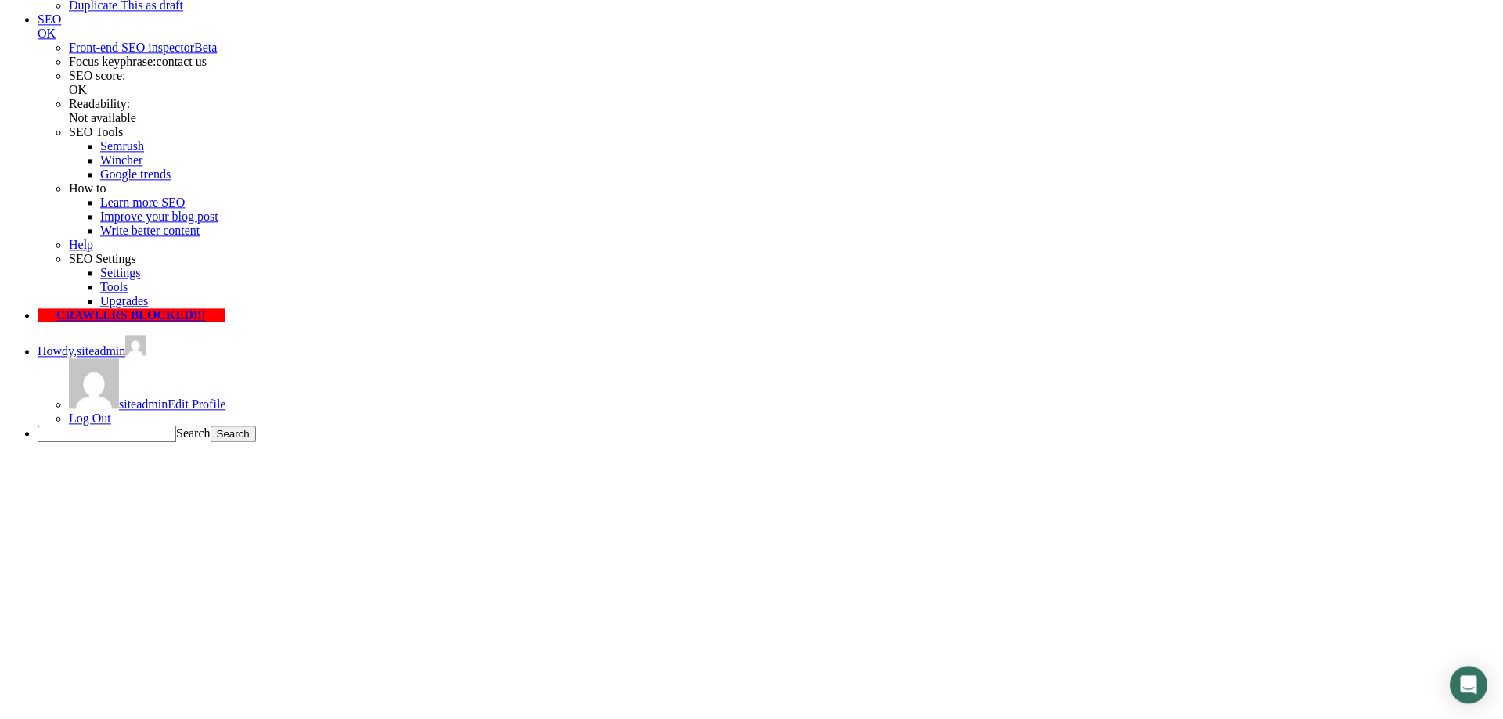
scroll to position [723, 0]
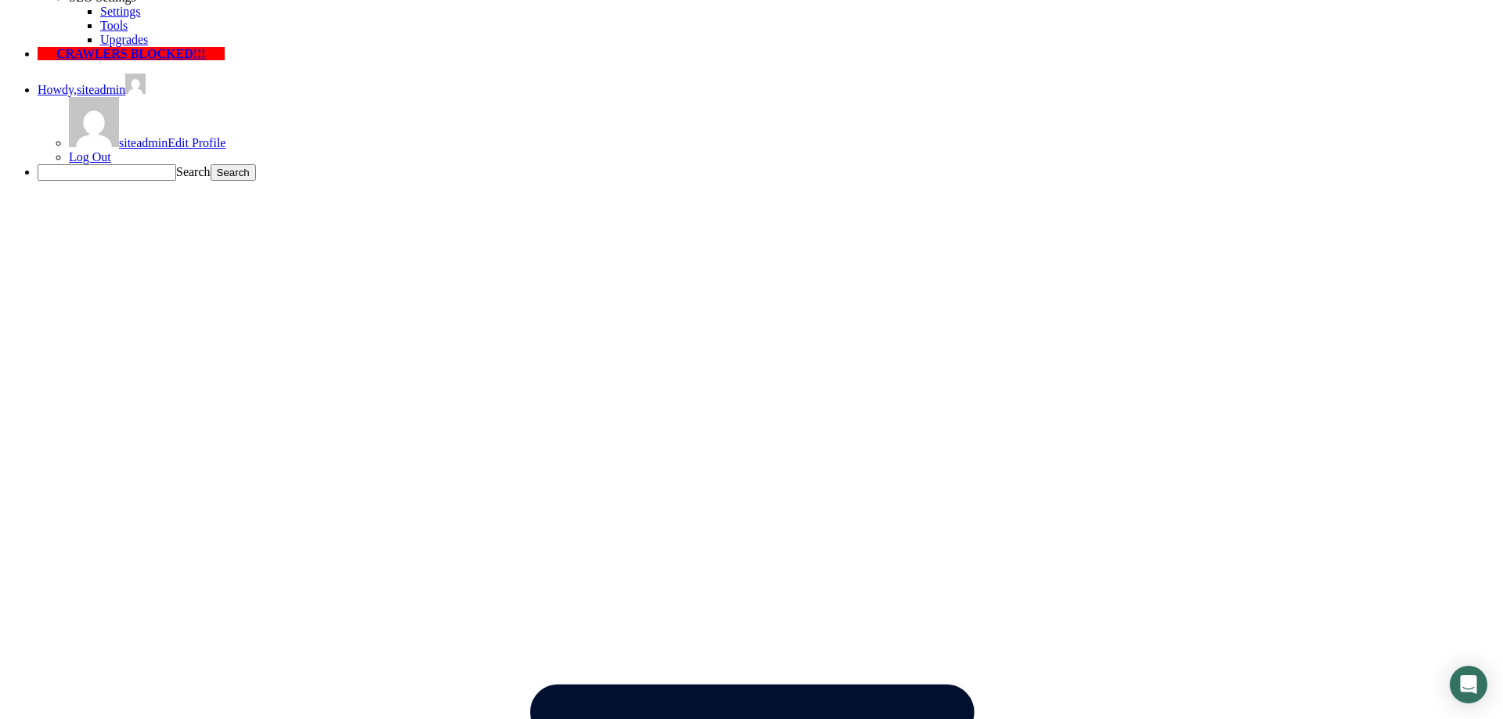
type textarea "Tesat"
checkbox input"] "true"
